Goal: Task Accomplishment & Management: Manage account settings

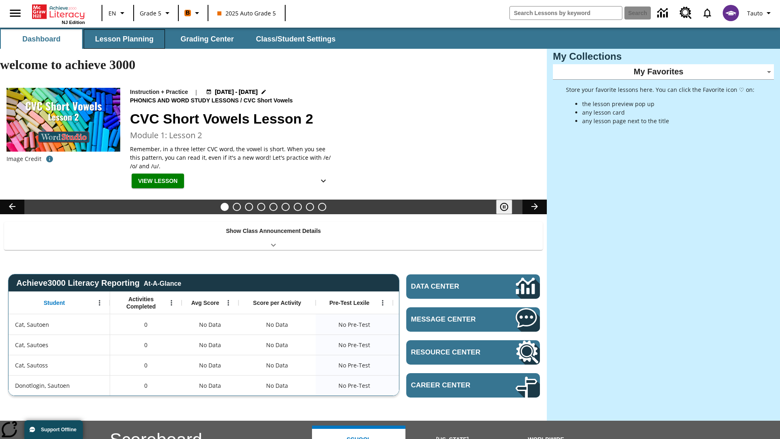
click at [124, 39] on button "Lesson Planning" at bounding box center [124, 39] width 81 height 20
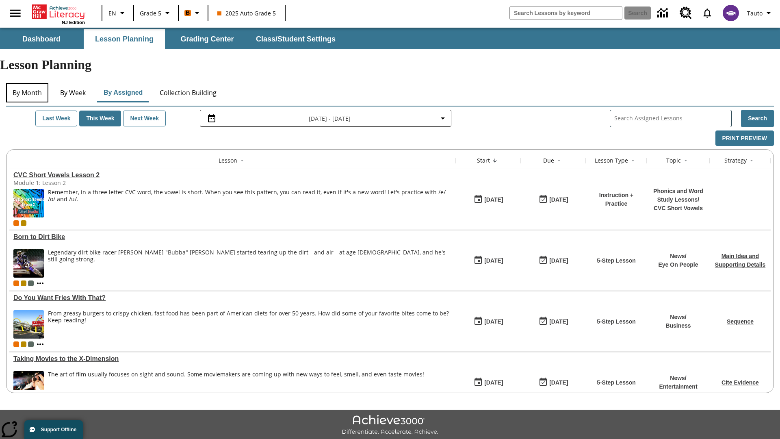
click at [27, 83] on button "By Month" at bounding box center [27, 93] width 42 height 20
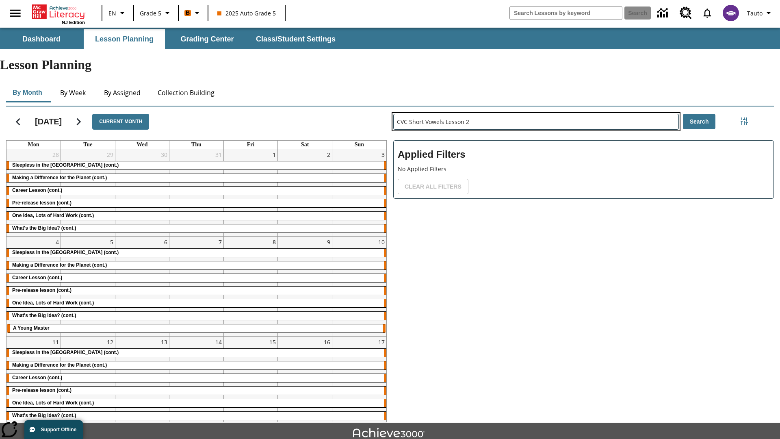
type input "CVC Short Vowels Lesson 2"
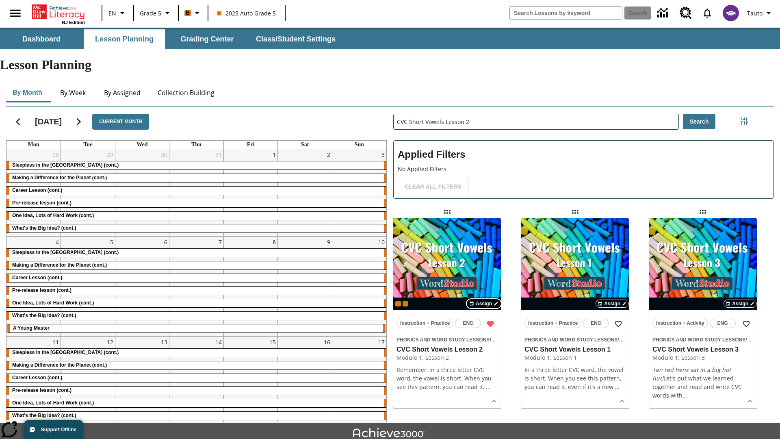
click at [484, 300] on span "Assign" at bounding box center [484, 303] width 16 height 7
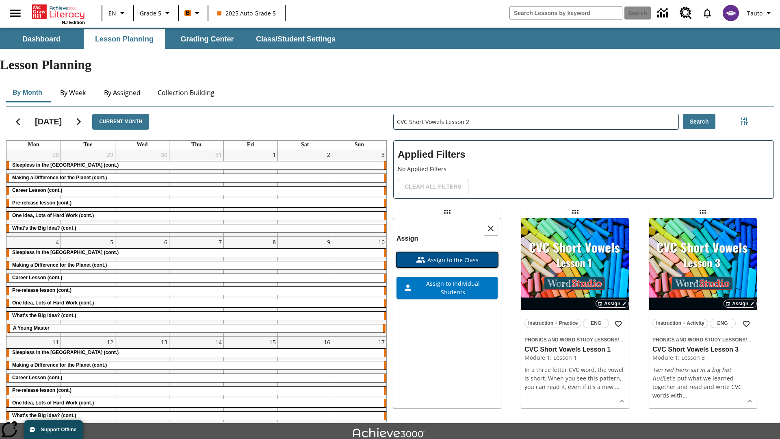
click at [447, 256] on span "Assign to the Class" at bounding box center [452, 260] width 53 height 9
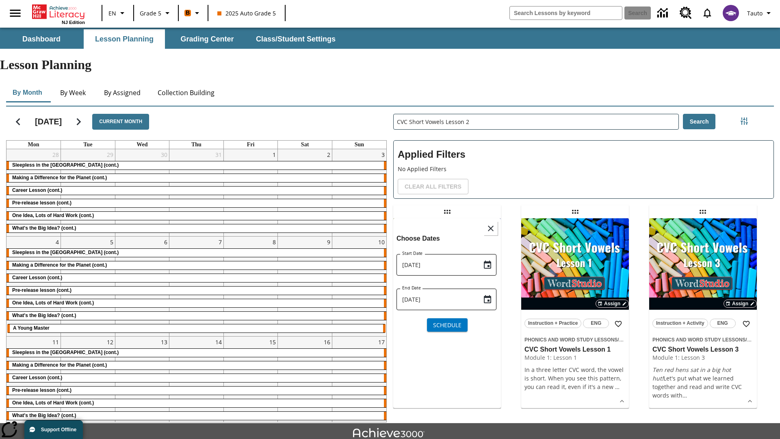
scroll to position [18, 0]
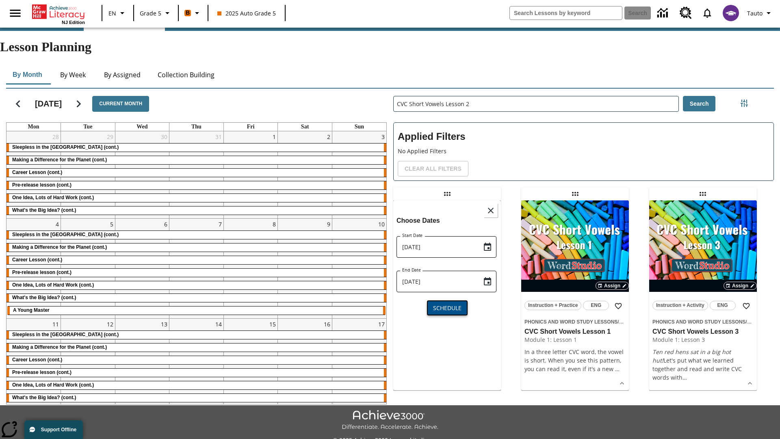
click at [447, 304] on span "Schedule" at bounding box center [447, 308] width 28 height 9
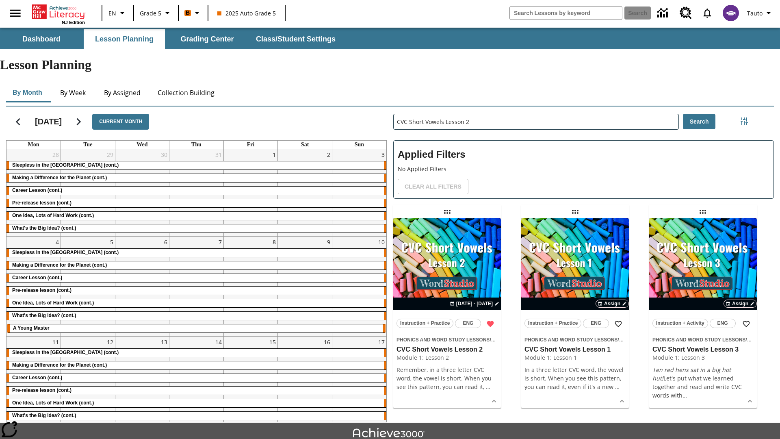
scroll to position [18, 0]
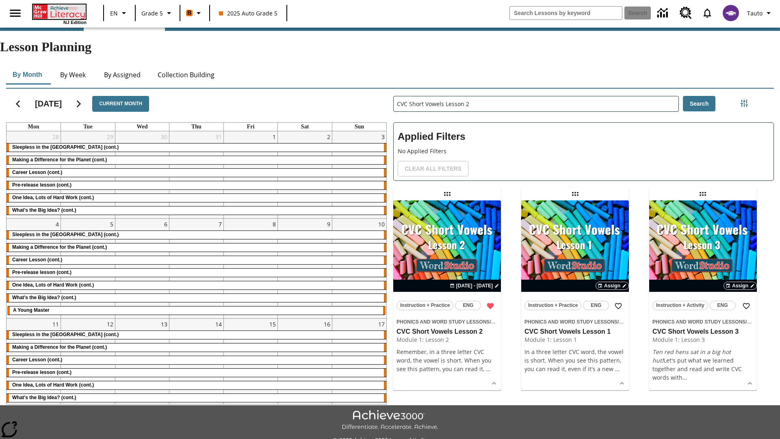
click at [59, 11] on icon "Home" at bounding box center [60, 11] width 54 height 15
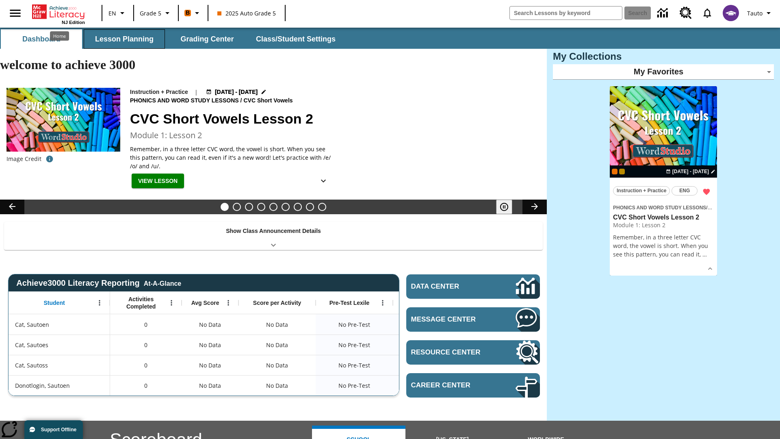
click at [124, 39] on button "Lesson Planning" at bounding box center [124, 39] width 81 height 20
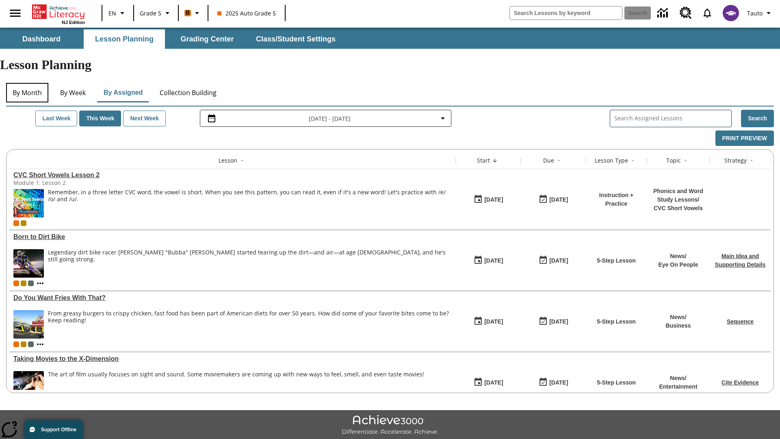
click at [27, 83] on button "By Month" at bounding box center [27, 93] width 42 height 20
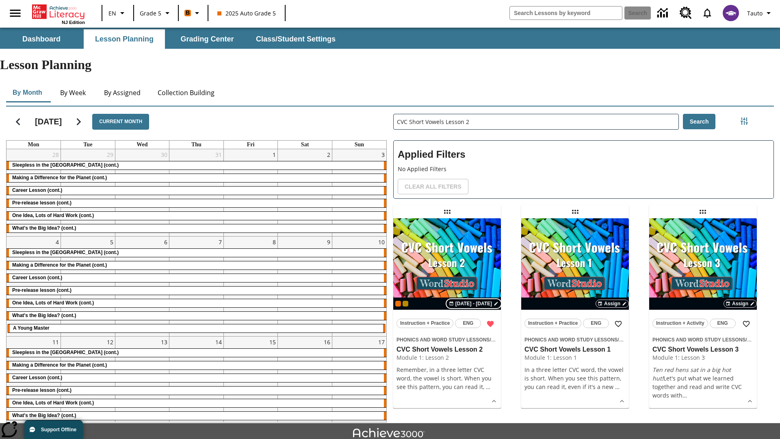
click at [475, 300] on span "[DATE] - [DATE]" at bounding box center [474, 303] width 37 height 7
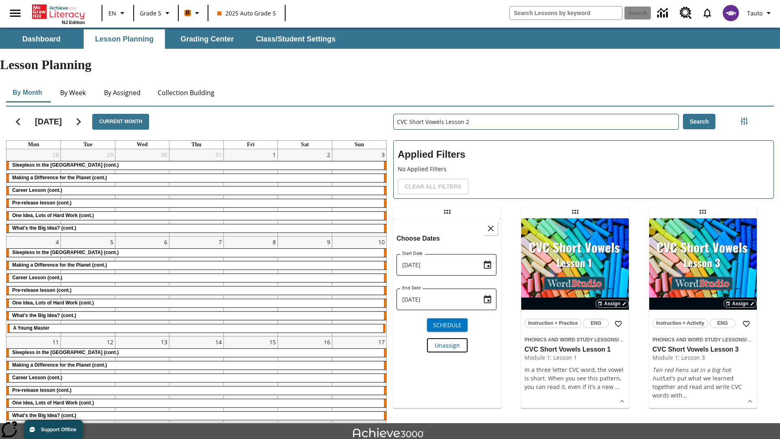
click at [447, 341] on span "Unassign" at bounding box center [447, 345] width 25 height 9
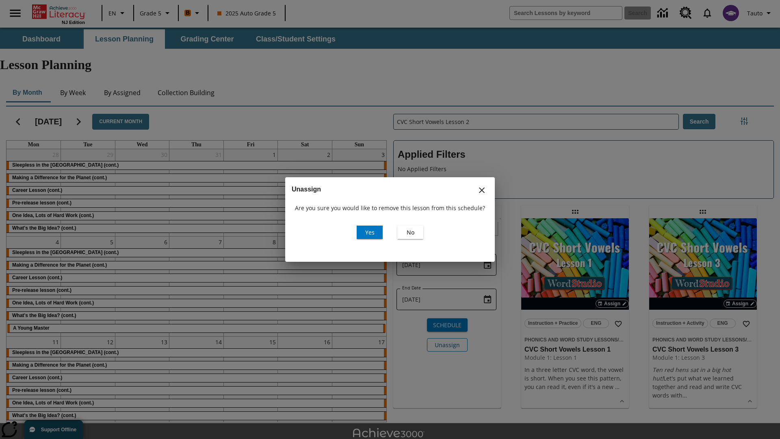
scroll to position [18, 0]
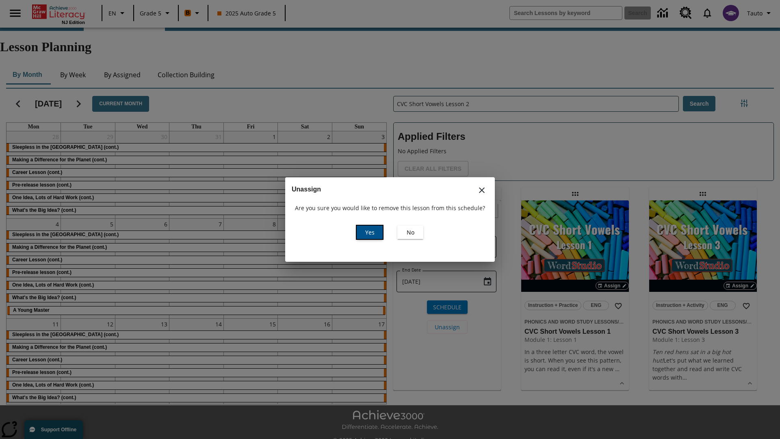
click at [370, 232] on span "Yes" at bounding box center [369, 232] width 9 height 9
